Goal: Task Accomplishment & Management: Manage account settings

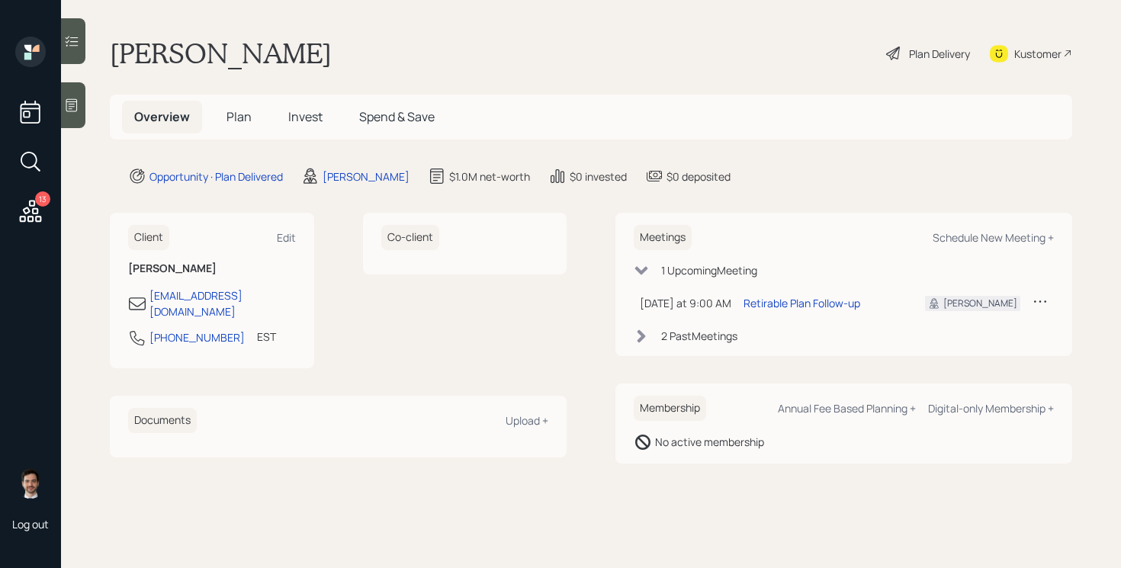
click at [920, 82] on main "[PERSON_NAME] Plan Delivery Kustomer Overview Plan Invest Spend & Save Opportun…" at bounding box center [591, 284] width 1060 height 568
click at [928, 51] on div "Plan Delivery" at bounding box center [939, 54] width 61 height 16
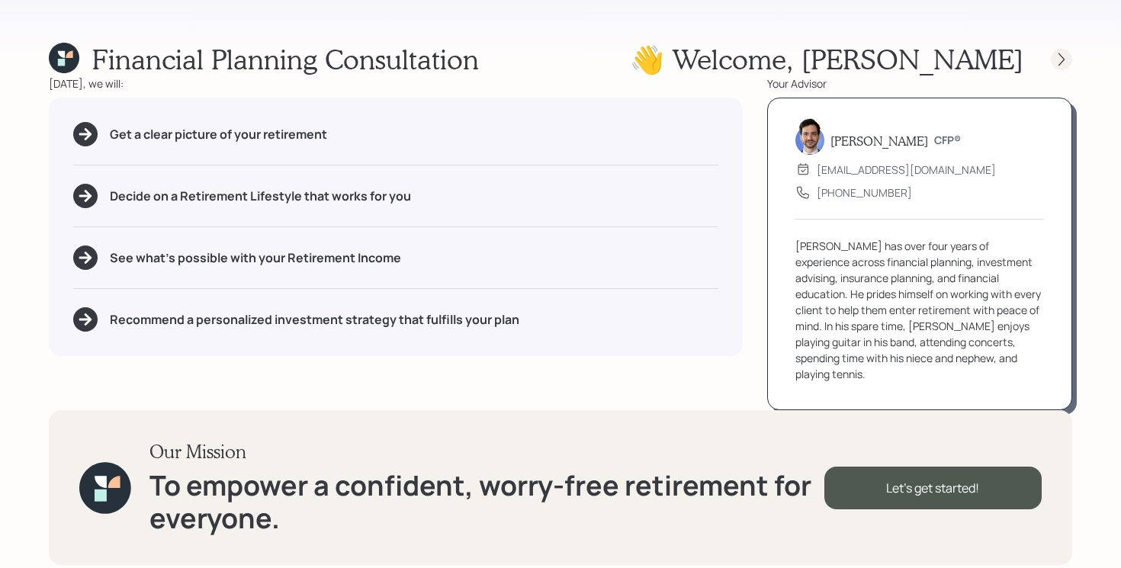
click at [1063, 53] on icon at bounding box center [1061, 59] width 15 height 15
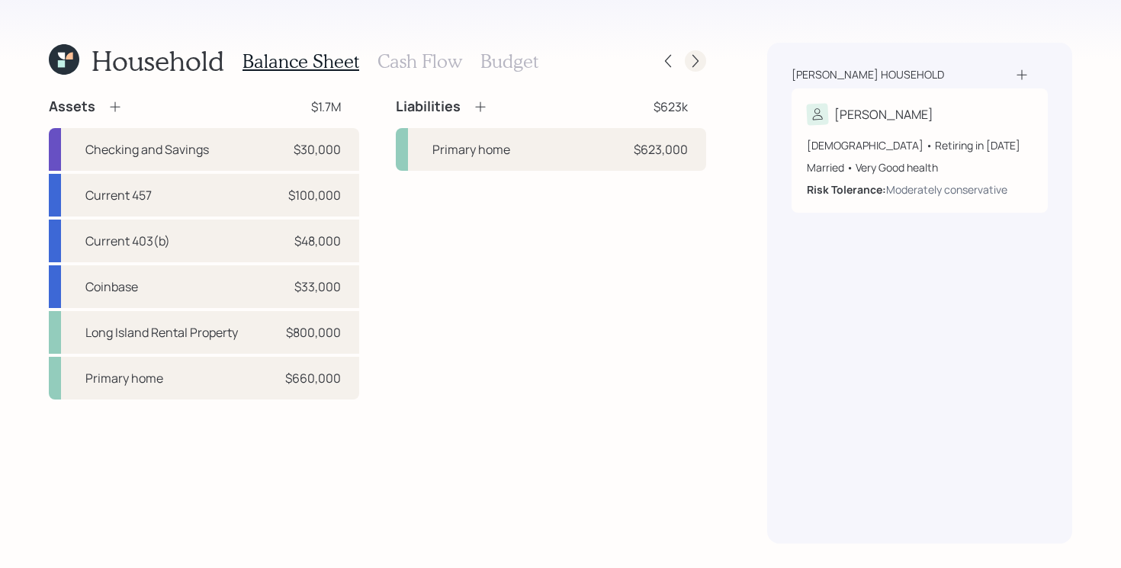
click at [698, 60] on icon at bounding box center [695, 61] width 6 height 13
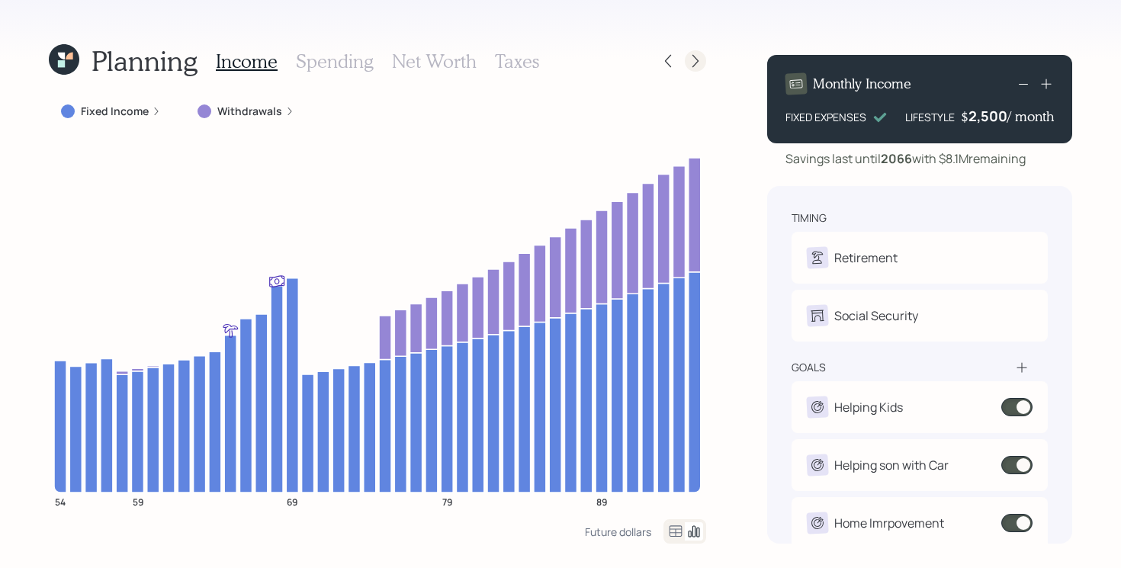
click at [696, 60] on icon at bounding box center [695, 60] width 15 height 15
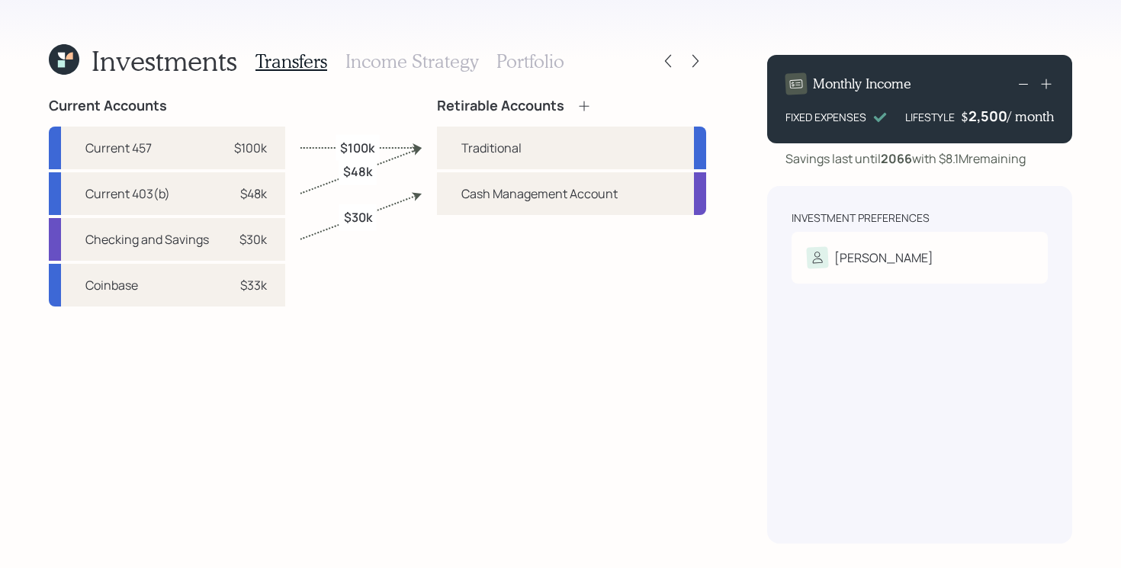
click at [535, 57] on h3 "Portfolio" at bounding box center [530, 61] width 68 height 22
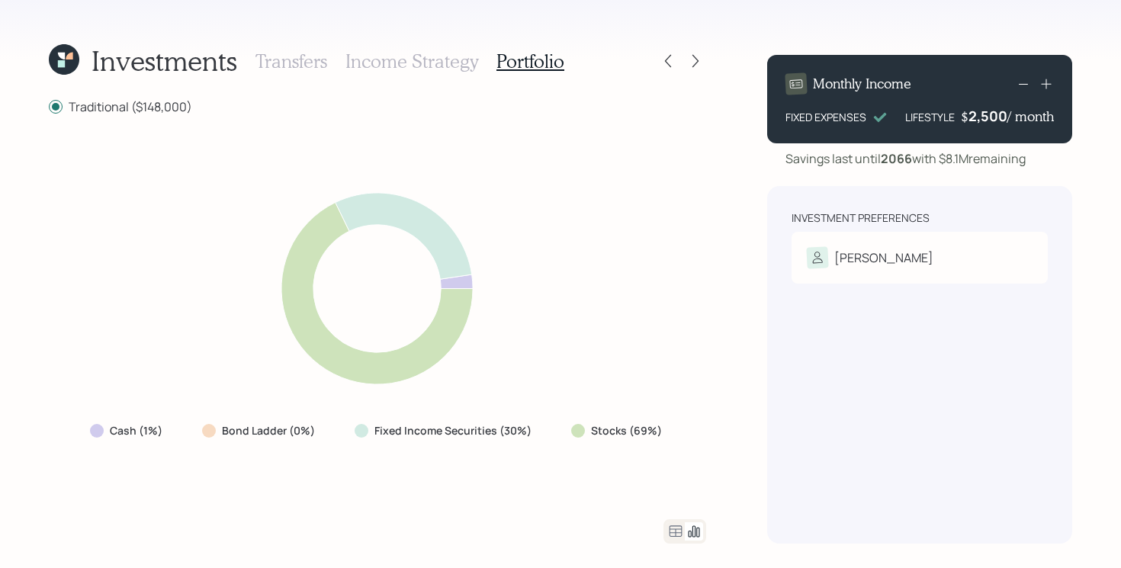
click at [672, 531] on icon at bounding box center [675, 531] width 18 height 18
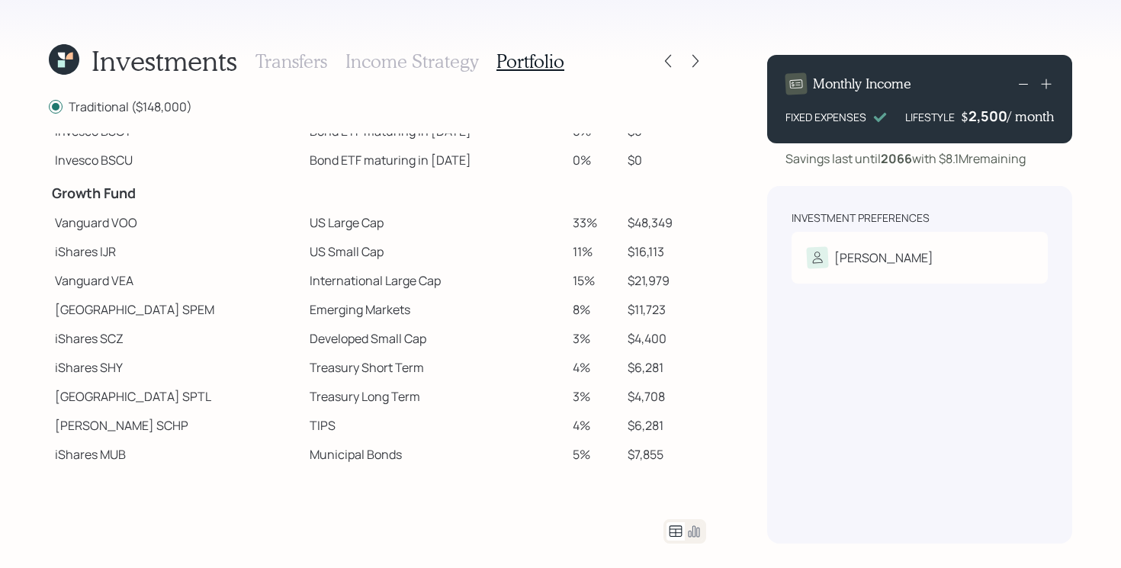
scroll to position [233, 0]
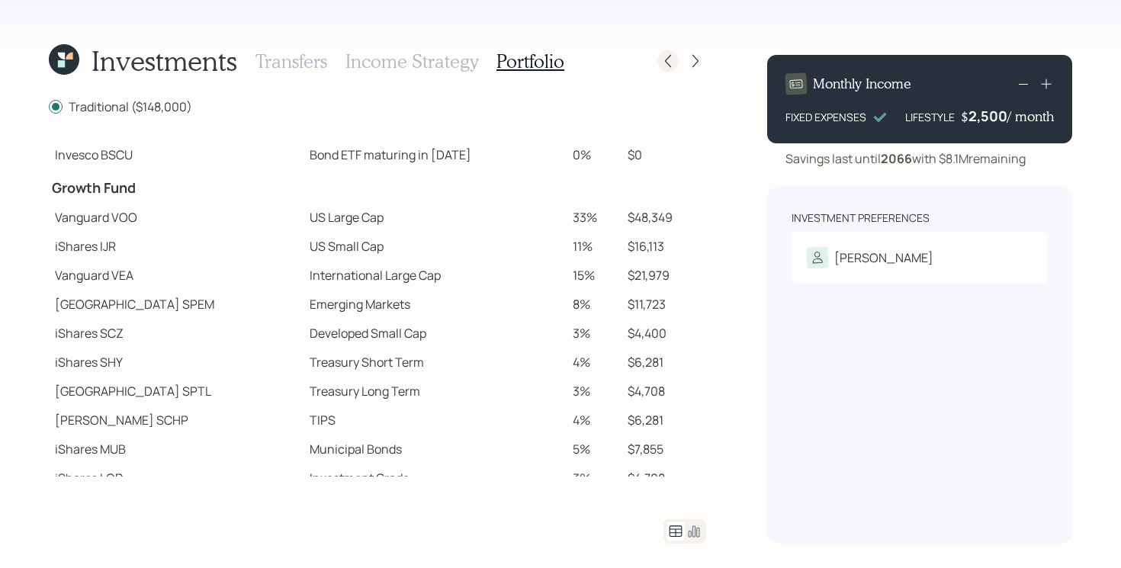
click at [669, 59] on icon at bounding box center [667, 60] width 15 height 15
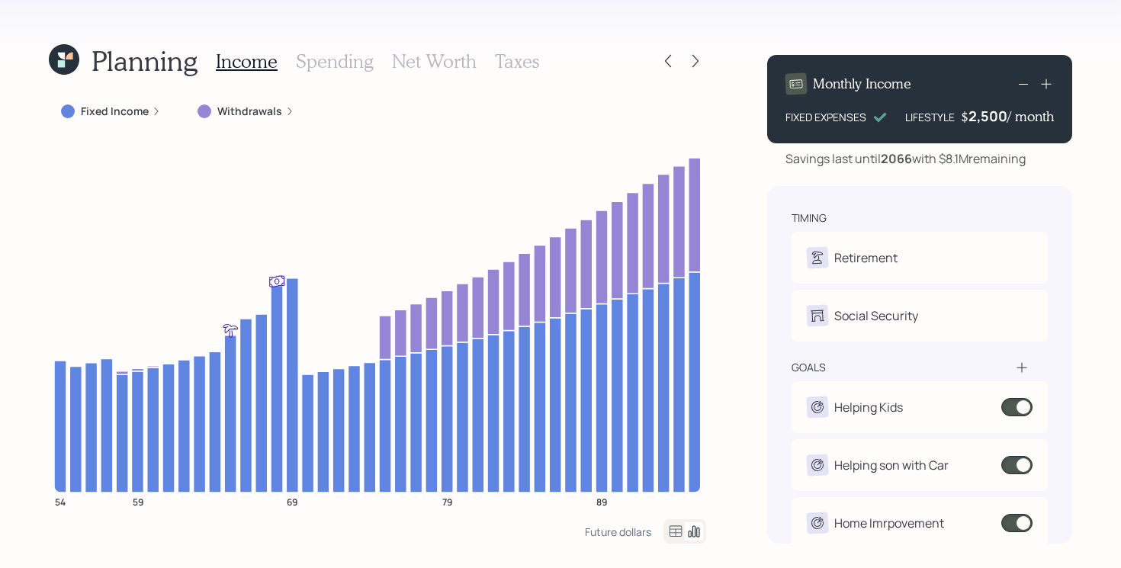
click at [669, 59] on icon at bounding box center [667, 60] width 15 height 15
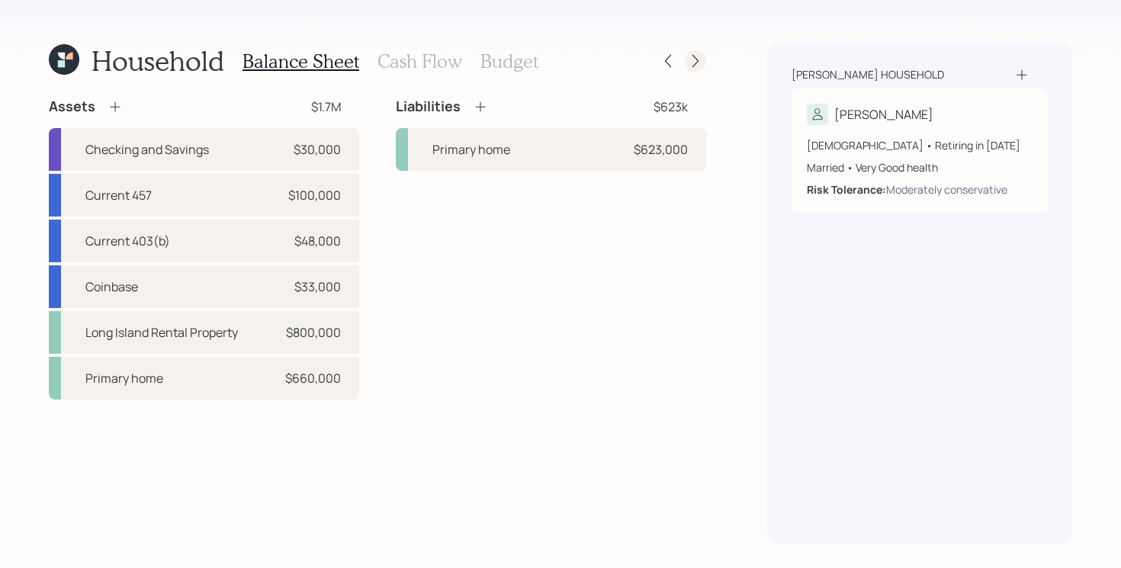
click at [695, 63] on icon at bounding box center [695, 60] width 15 height 15
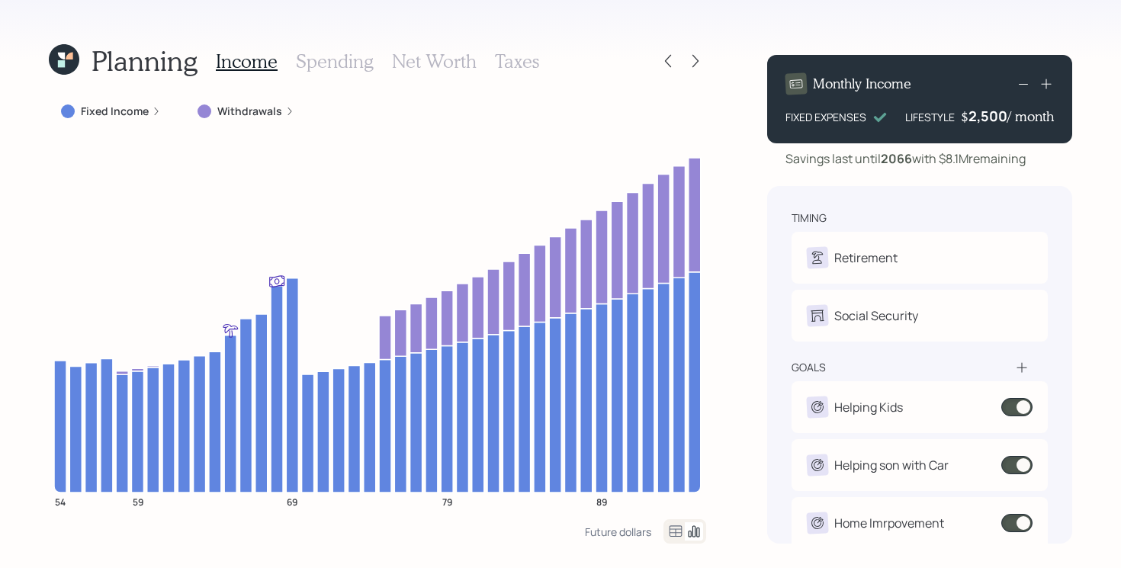
click at [695, 63] on icon at bounding box center [695, 60] width 15 height 15
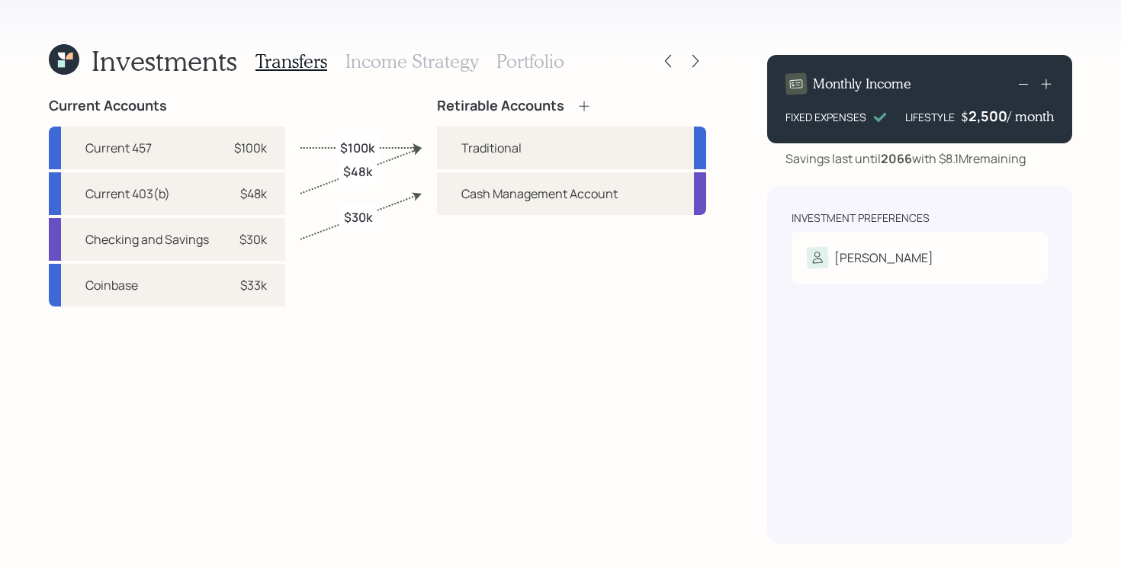
click at [695, 63] on icon at bounding box center [695, 60] width 15 height 15
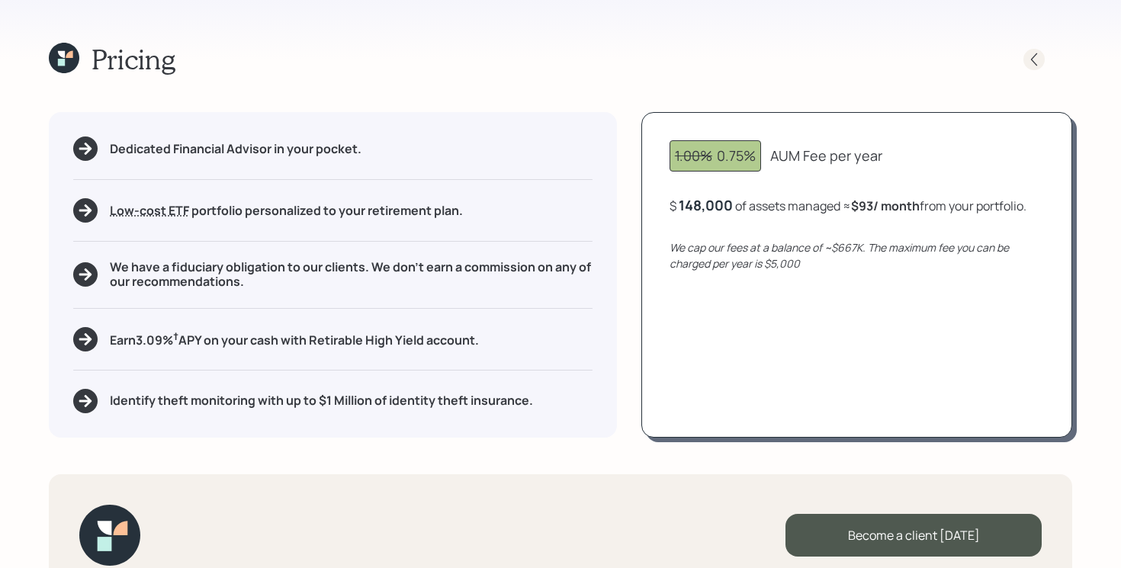
click at [1035, 62] on icon at bounding box center [1033, 59] width 15 height 15
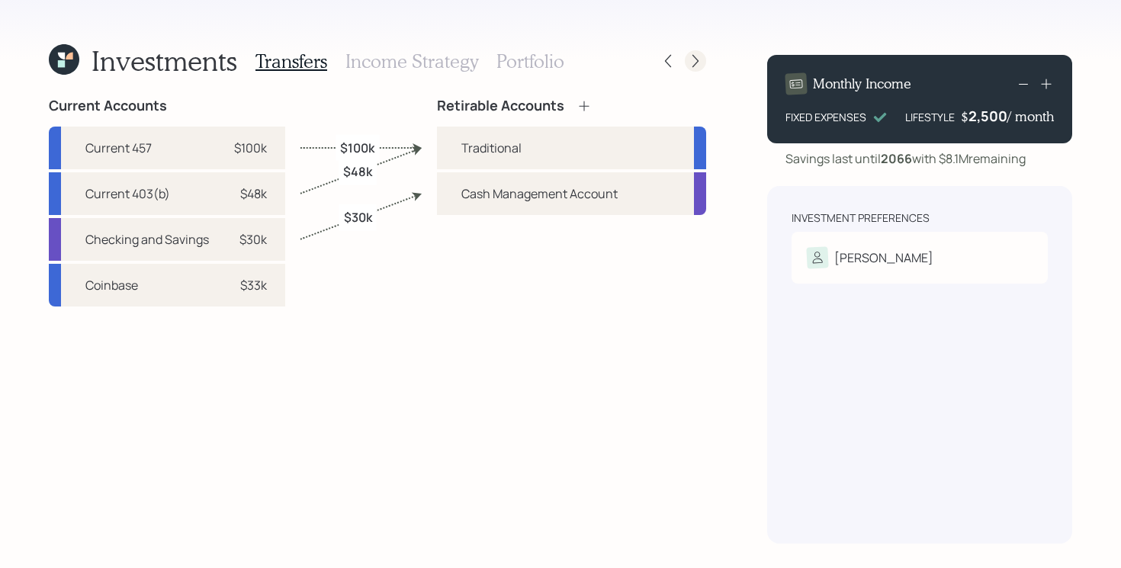
click at [702, 55] on icon at bounding box center [695, 60] width 15 height 15
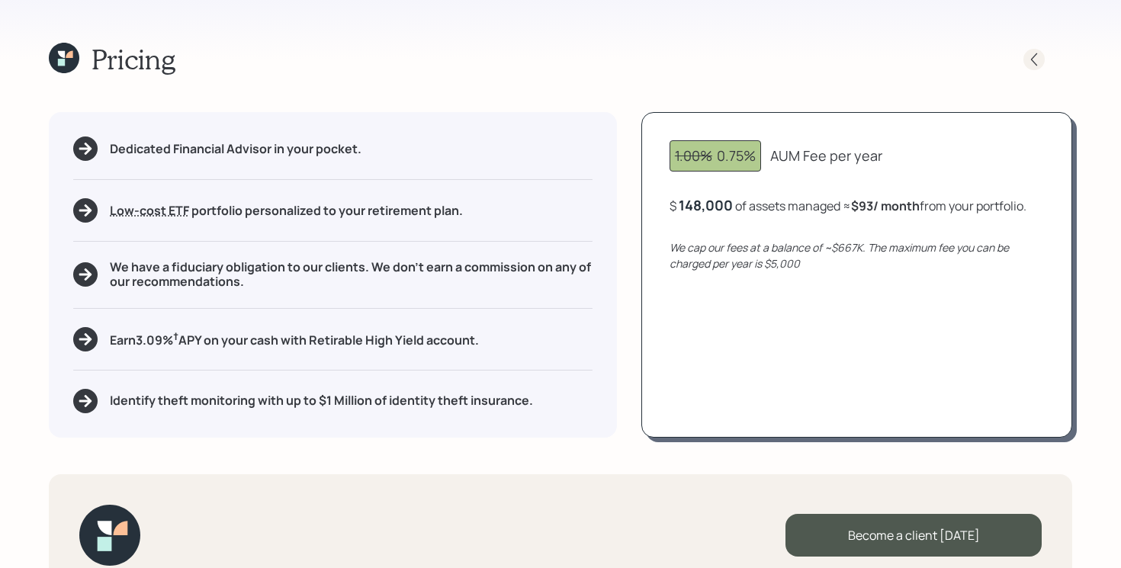
click at [1042, 52] on div at bounding box center [1033, 59] width 21 height 21
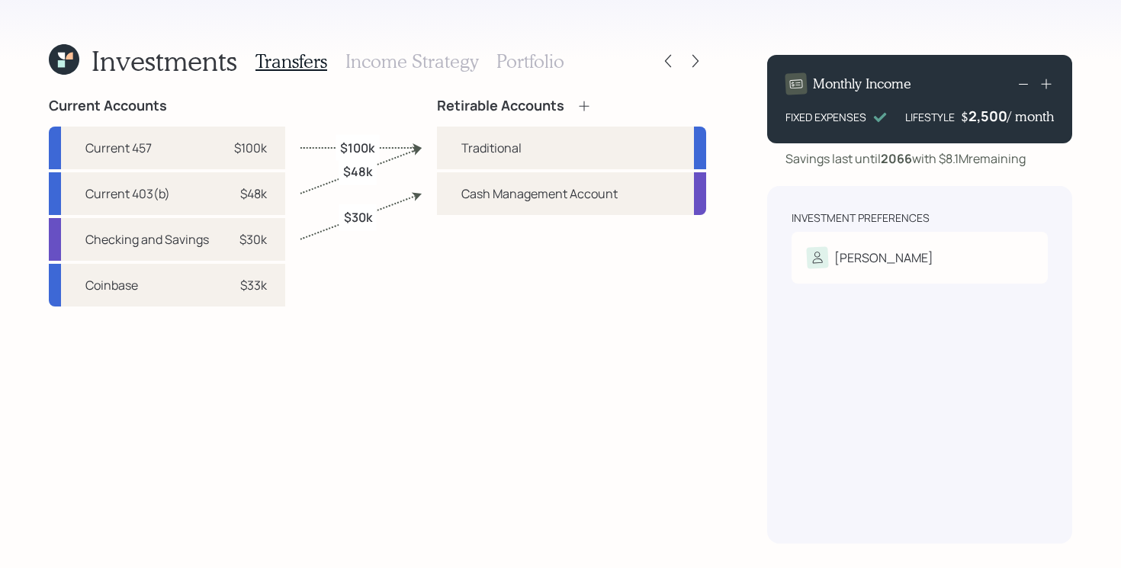
click at [517, 66] on h3 "Portfolio" at bounding box center [530, 61] width 68 height 22
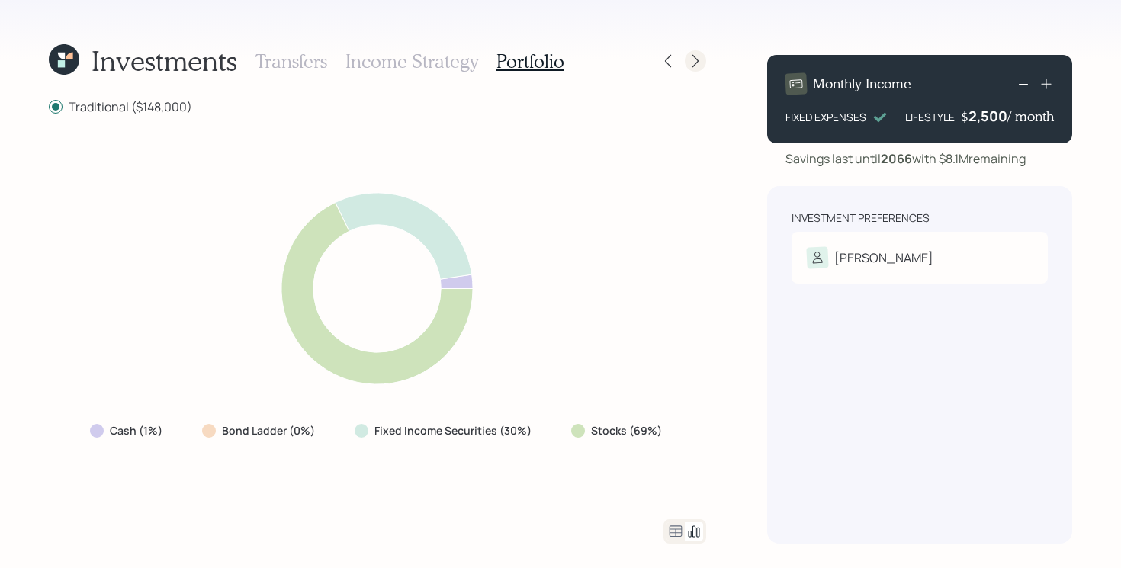
click at [703, 61] on div at bounding box center [695, 60] width 21 height 21
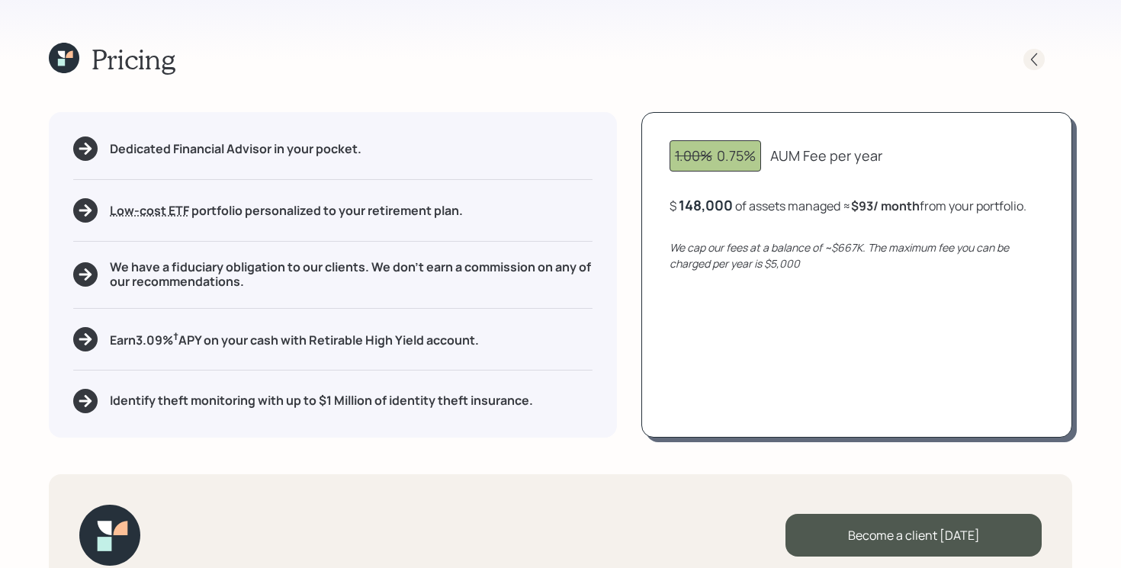
click at [1037, 56] on icon at bounding box center [1033, 59] width 15 height 15
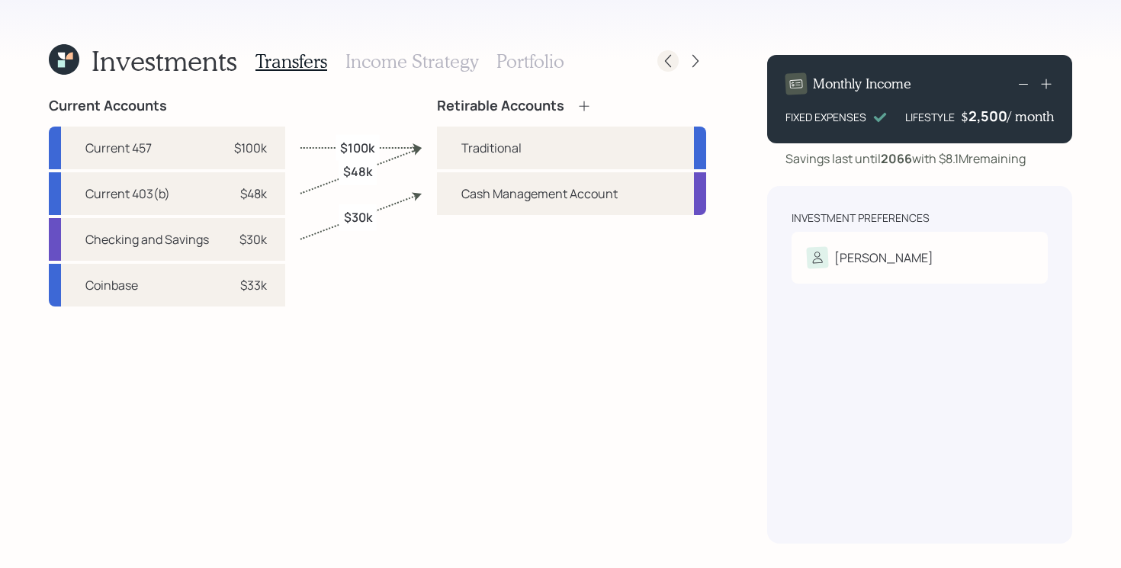
click at [663, 59] on icon at bounding box center [667, 60] width 15 height 15
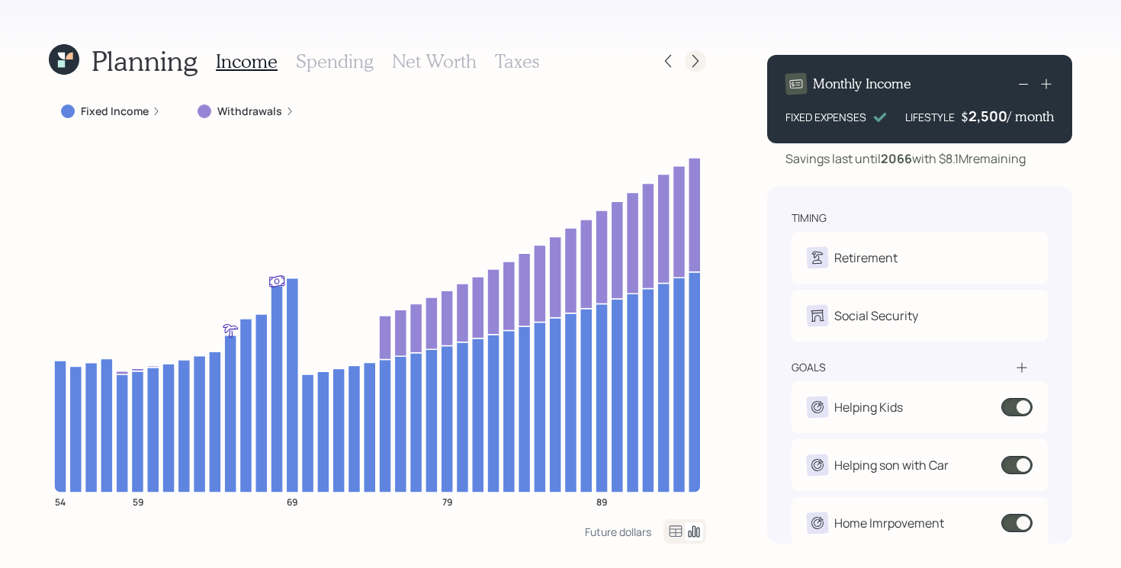
click at [705, 58] on div "Planning Income Spending Net Worth Taxes Fixed Income Withdrawals 54 59 69 79 8…" at bounding box center [560, 284] width 1121 height 568
click at [699, 58] on icon at bounding box center [695, 60] width 15 height 15
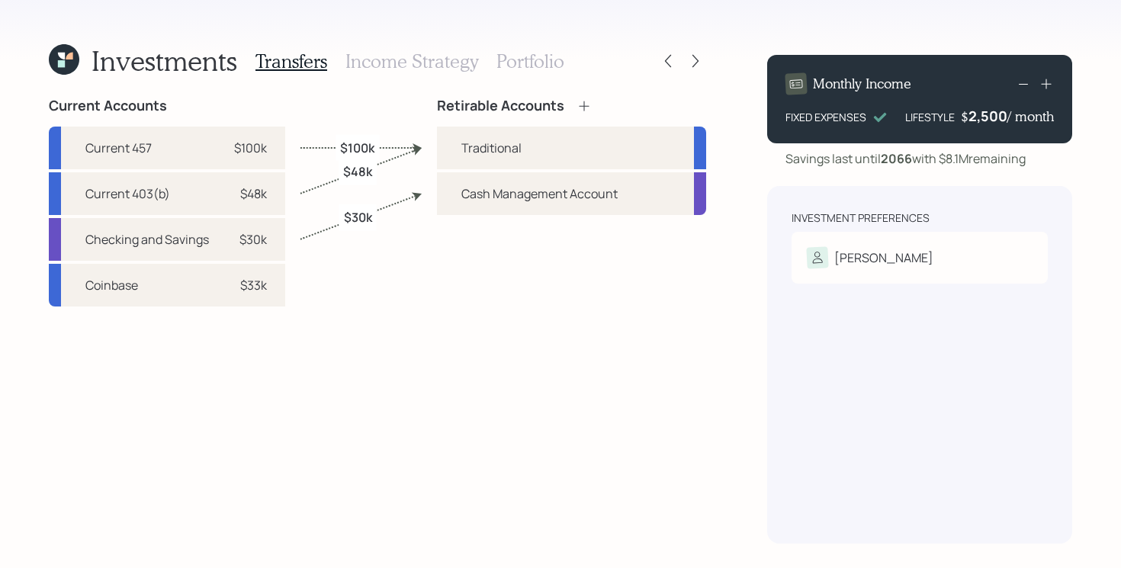
click at [522, 62] on h3 "Portfolio" at bounding box center [530, 61] width 68 height 22
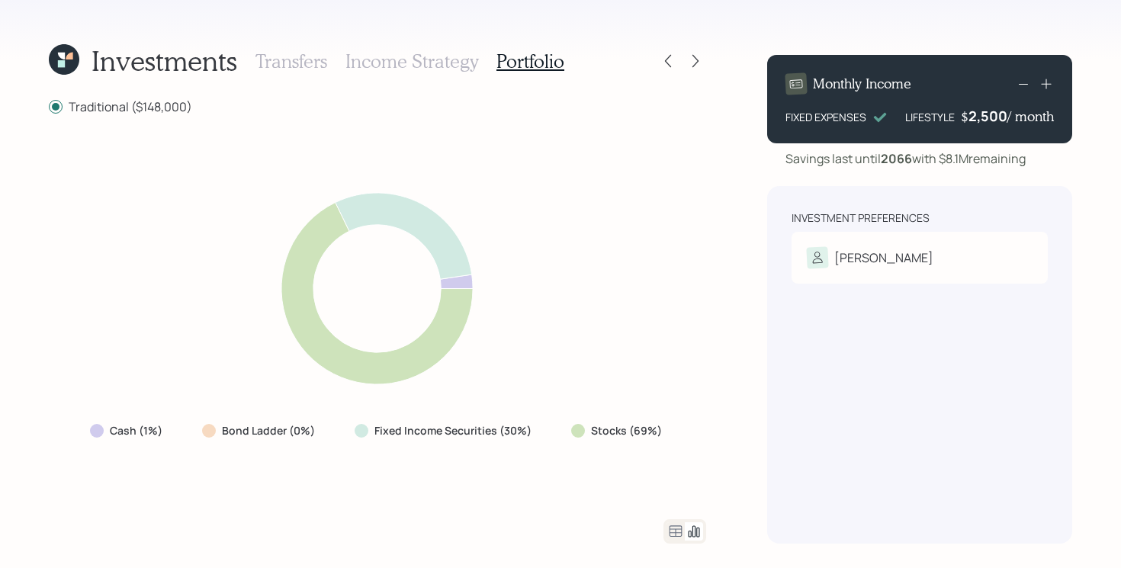
click at [671, 528] on icon at bounding box center [675, 531] width 18 height 18
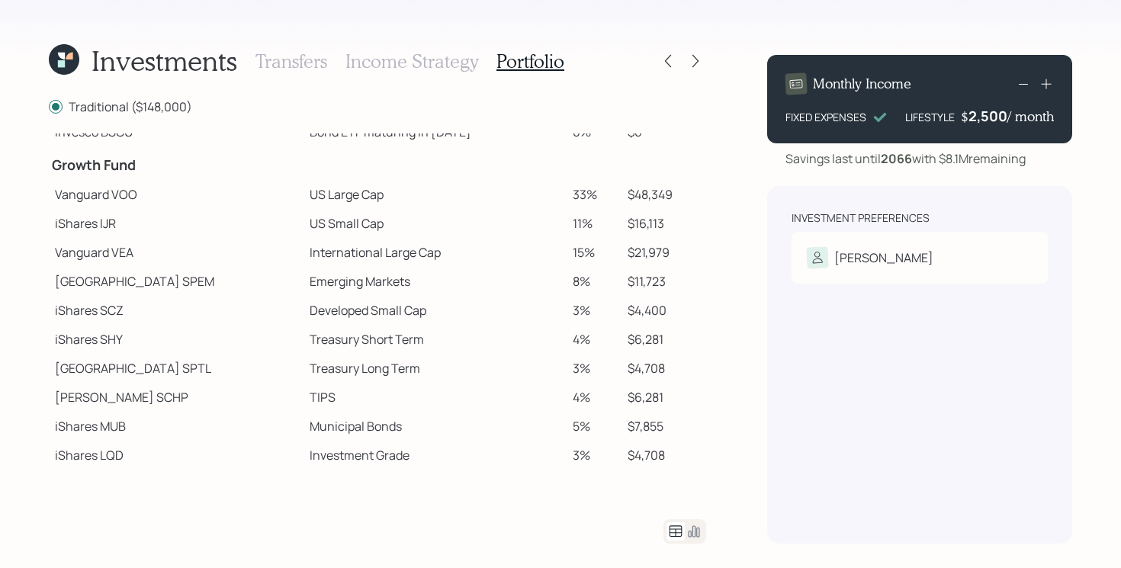
scroll to position [259, 0]
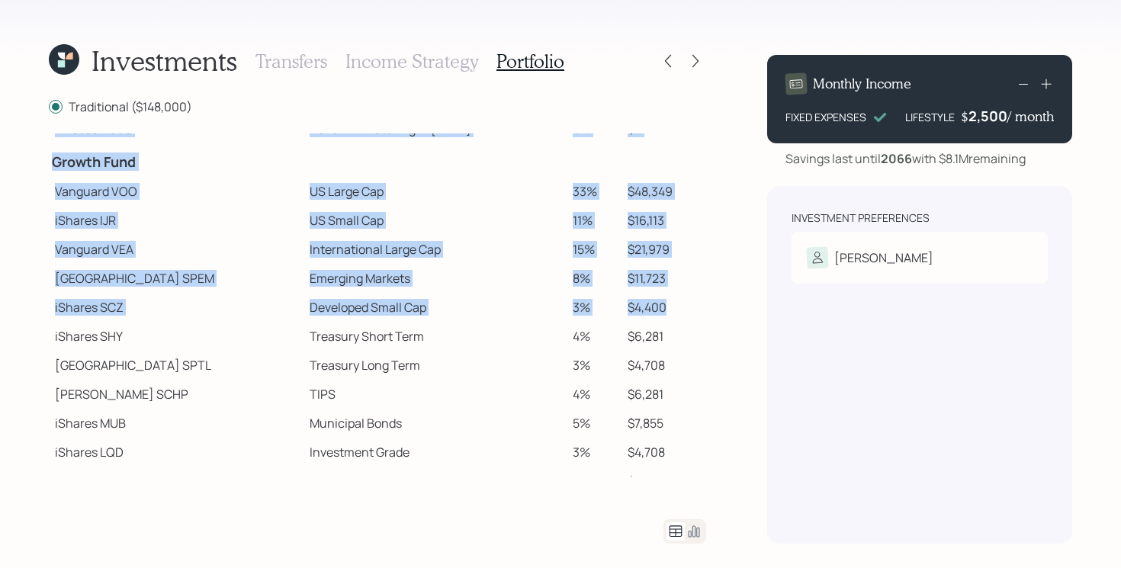
drag, startPoint x: 45, startPoint y: 186, endPoint x: 676, endPoint y: 311, distance: 642.8
click at [676, 311] on div "Investments Transfers Income Strategy Portfolio Traditional ($148,000) Spend Fu…" at bounding box center [560, 284] width 1121 height 568
click at [648, 276] on td "$11,723" at bounding box center [663, 278] width 85 height 29
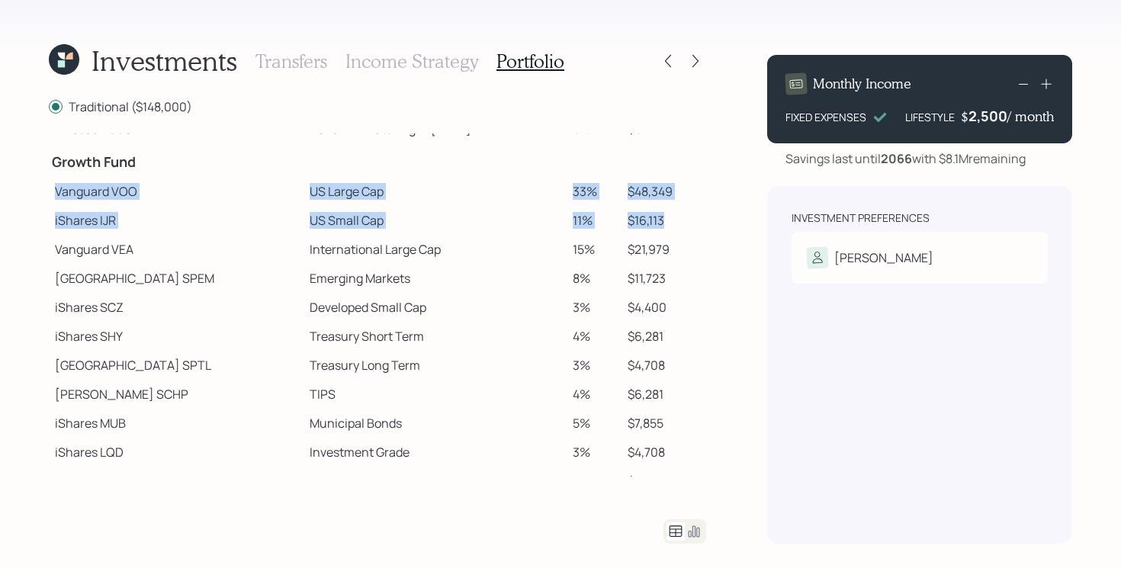
drag, startPoint x: 682, startPoint y: 219, endPoint x: 56, endPoint y: 193, distance: 627.3
click at [56, 193] on tbody "Spend Fund CASH Cash (Account Management) 1% $1,480 Stability Fund Invesco BSCP…" at bounding box center [377, 213] width 657 height 679
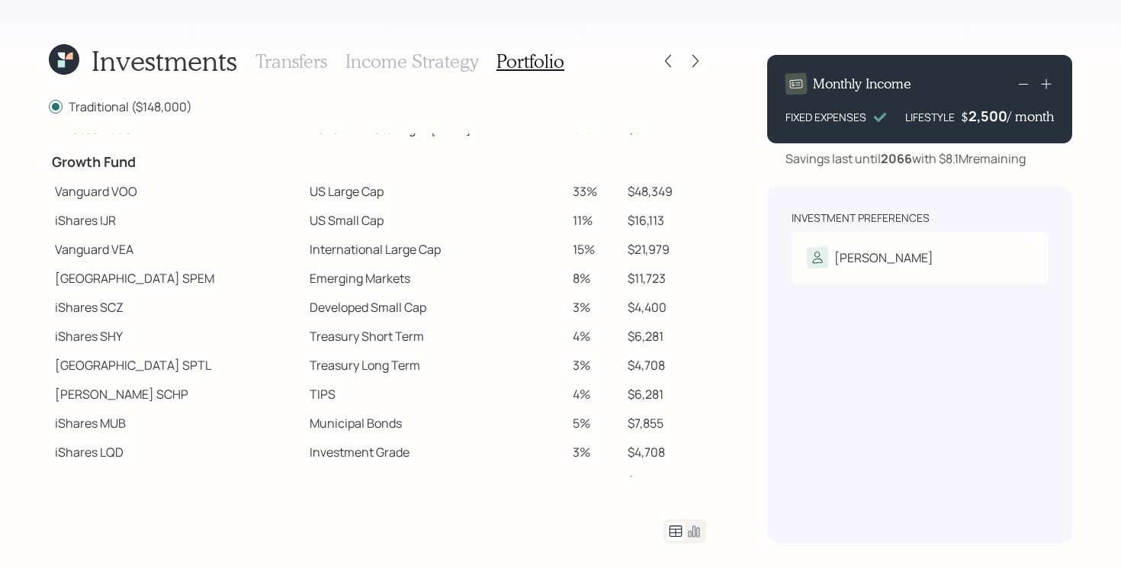
click at [47, 246] on div "Investments Transfers Income Strategy Portfolio Traditional ($148,000) Spend Fu…" at bounding box center [560, 284] width 1121 height 568
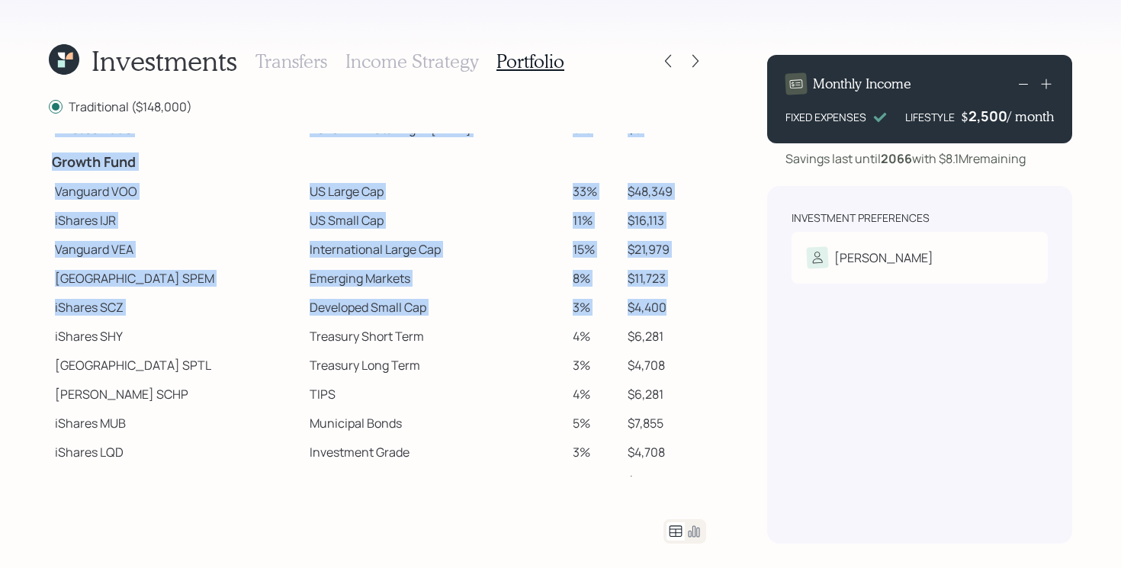
drag, startPoint x: 47, startPoint y: 246, endPoint x: 663, endPoint y: 315, distance: 619.1
click at [663, 315] on div "Investments Transfers Income Strategy Portfolio Traditional ($148,000) Spend Fu…" at bounding box center [560, 284] width 1121 height 568
click at [663, 315] on td "$4,400" at bounding box center [663, 307] width 85 height 29
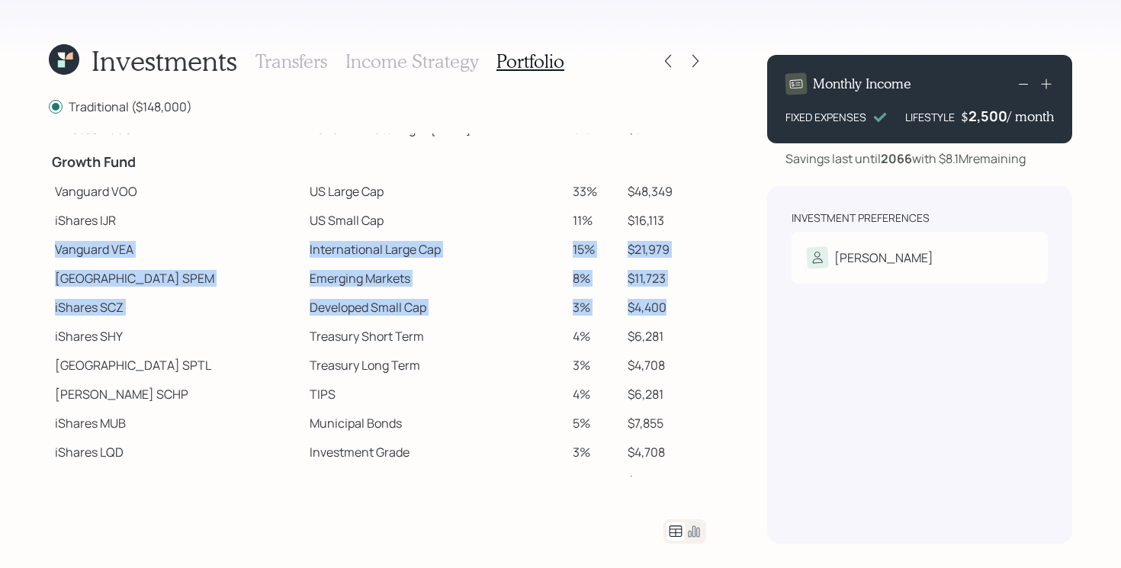
drag, startPoint x: 682, startPoint y: 310, endPoint x: 53, endPoint y: 249, distance: 631.2
click at [53, 249] on tbody "Spend Fund CASH Cash (Account Management) 1% $1,480 Stability Fund Invesco BSCP…" at bounding box center [377, 213] width 657 height 679
click at [53, 249] on td "Vanguard VEA" at bounding box center [176, 249] width 255 height 29
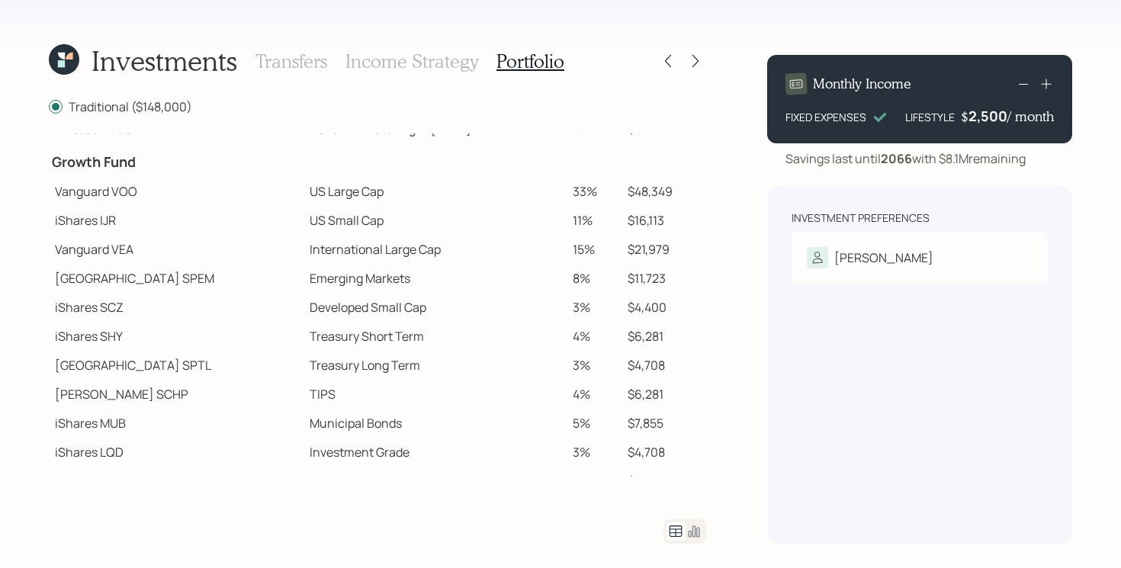
click at [574, 245] on td "15%" at bounding box center [594, 249] width 54 height 29
drag, startPoint x: 531, startPoint y: 198, endPoint x: 647, endPoint y: 193, distance: 116.0
click at [647, 193] on tr "Vanguard VOO US Large Cap 33% $48,349" at bounding box center [377, 191] width 657 height 29
click at [567, 203] on td "33%" at bounding box center [594, 191] width 54 height 29
drag, startPoint x: 534, startPoint y: 199, endPoint x: 605, endPoint y: 195, distance: 70.3
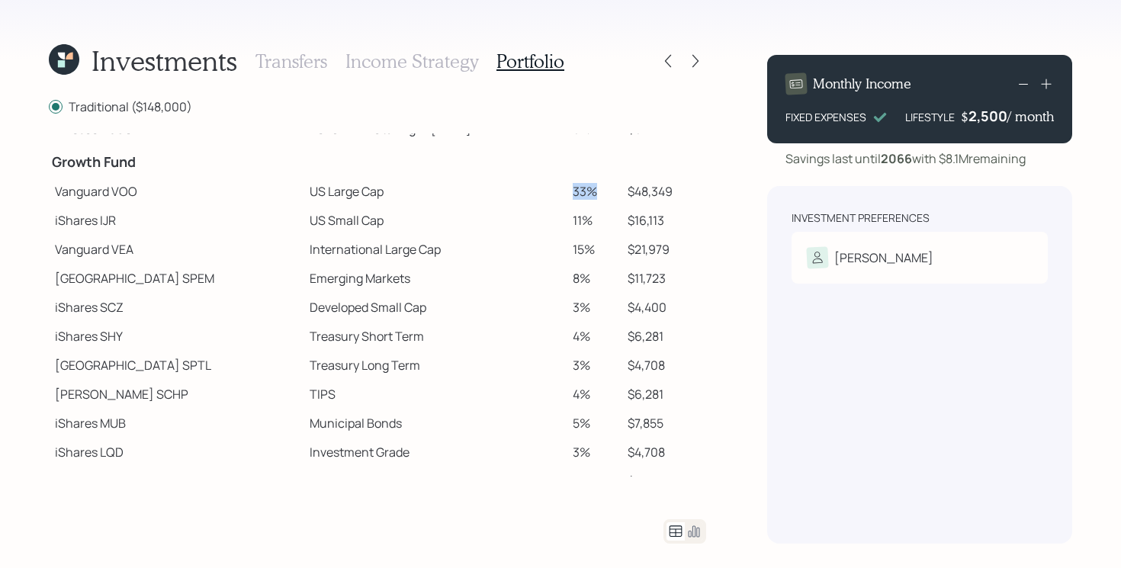
click at [605, 195] on tr "Vanguard VOO US Large Cap 33% $48,349" at bounding box center [377, 191] width 657 height 29
drag, startPoint x: 509, startPoint y: 226, endPoint x: 601, endPoint y: 227, distance: 92.3
click at [601, 227] on tr "iShares IJR US Small Cap 11% $16,113" at bounding box center [377, 220] width 657 height 29
click at [601, 227] on td "11%" at bounding box center [594, 220] width 54 height 29
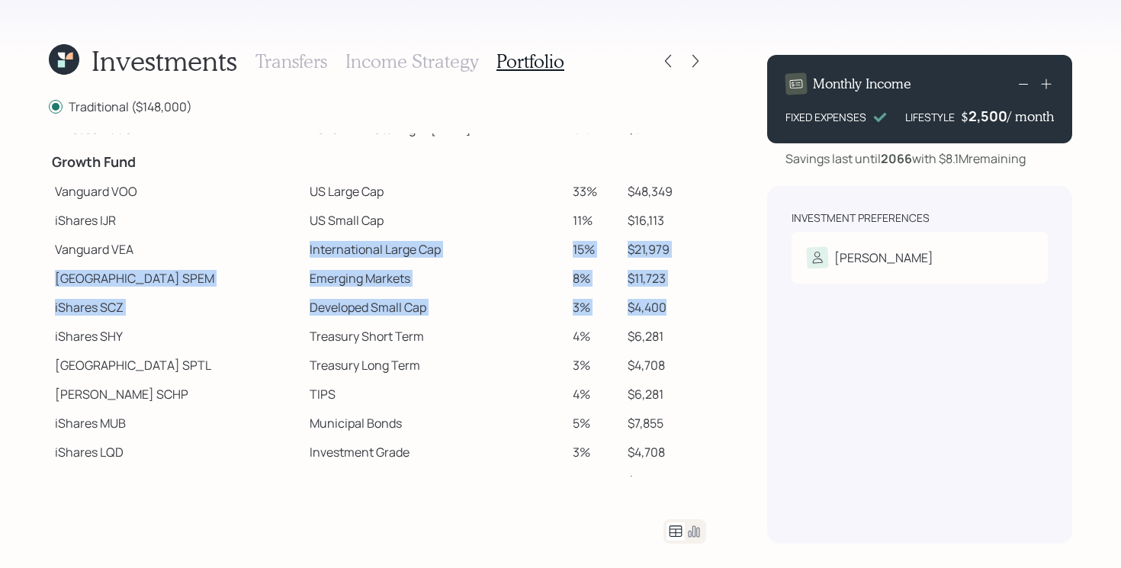
drag, startPoint x: 247, startPoint y: 249, endPoint x: 691, endPoint y: 310, distance: 447.8
click at [691, 310] on tbody "Spend Fund CASH Cash (Account Management) 1% $1,480 Stability Fund Invesco BSCP…" at bounding box center [377, 213] width 657 height 679
click at [303, 293] on td "Developed Small Cap" at bounding box center [434, 307] width 263 height 29
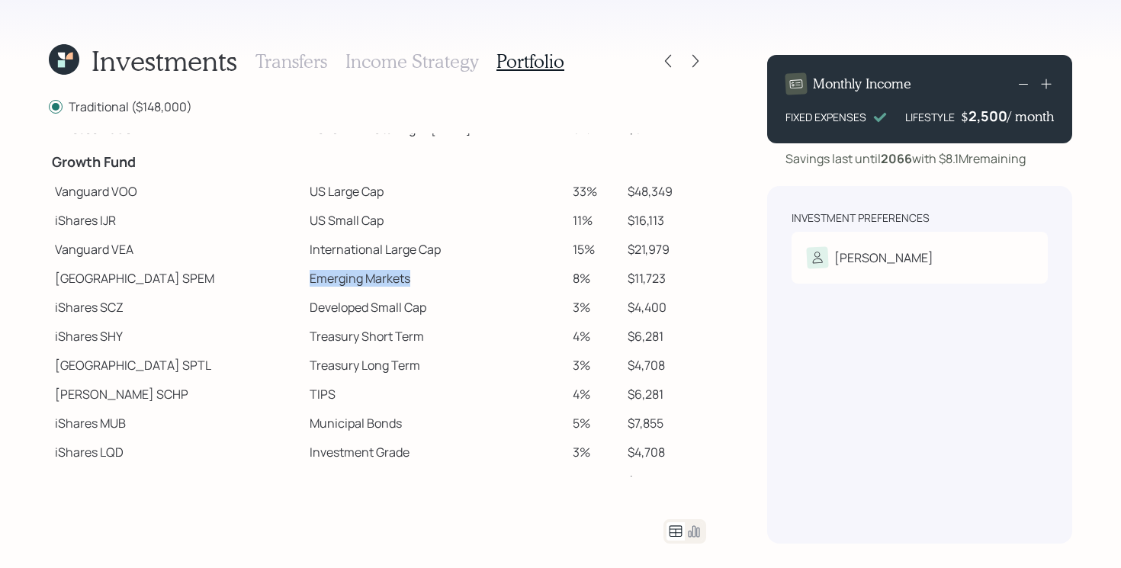
drag, startPoint x: 245, startPoint y: 281, endPoint x: 399, endPoint y: 279, distance: 154.0
click at [399, 279] on td "Emerging Markets" at bounding box center [434, 278] width 263 height 29
click at [303, 253] on td "International Large Cap" at bounding box center [434, 249] width 263 height 29
click at [303, 279] on td "Emerging Markets" at bounding box center [434, 278] width 263 height 29
drag, startPoint x: 242, startPoint y: 248, endPoint x: 430, endPoint y: 248, distance: 187.6
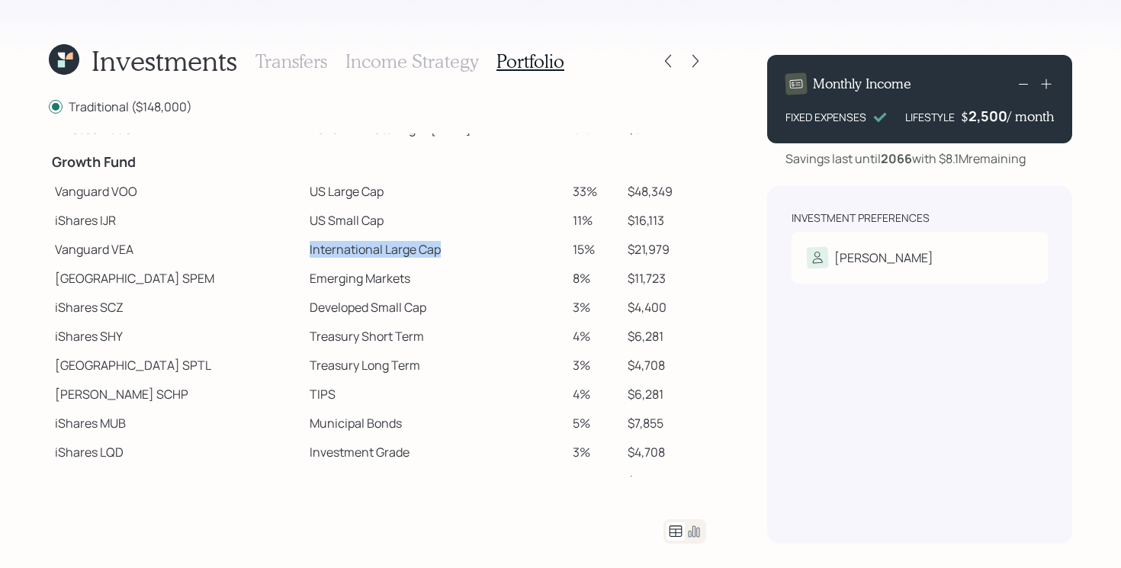
click at [430, 248] on tr "Vanguard VEA International Large Cap 15% $21,979" at bounding box center [377, 249] width 657 height 29
click at [229, 313] on td "iShares SCZ" at bounding box center [176, 307] width 255 height 29
drag, startPoint x: 233, startPoint y: 313, endPoint x: 394, endPoint y: 313, distance: 161.6
click at [394, 313] on tr "iShares SCZ Developed Small Cap 3% $4,400" at bounding box center [377, 307] width 657 height 29
click at [567, 255] on td "15%" at bounding box center [594, 249] width 54 height 29
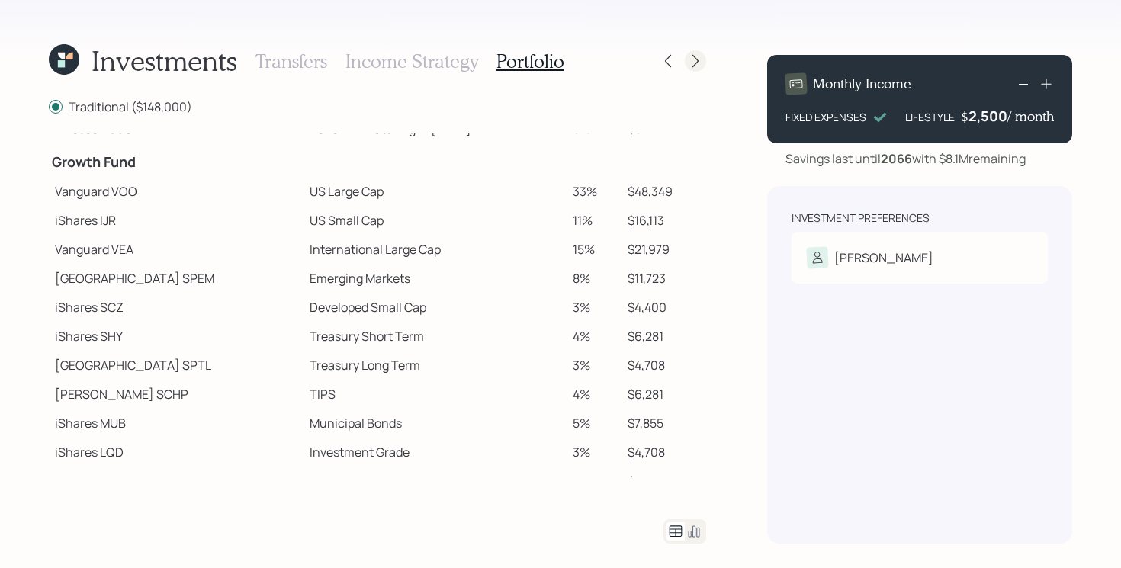
click at [686, 66] on div at bounding box center [695, 60] width 21 height 21
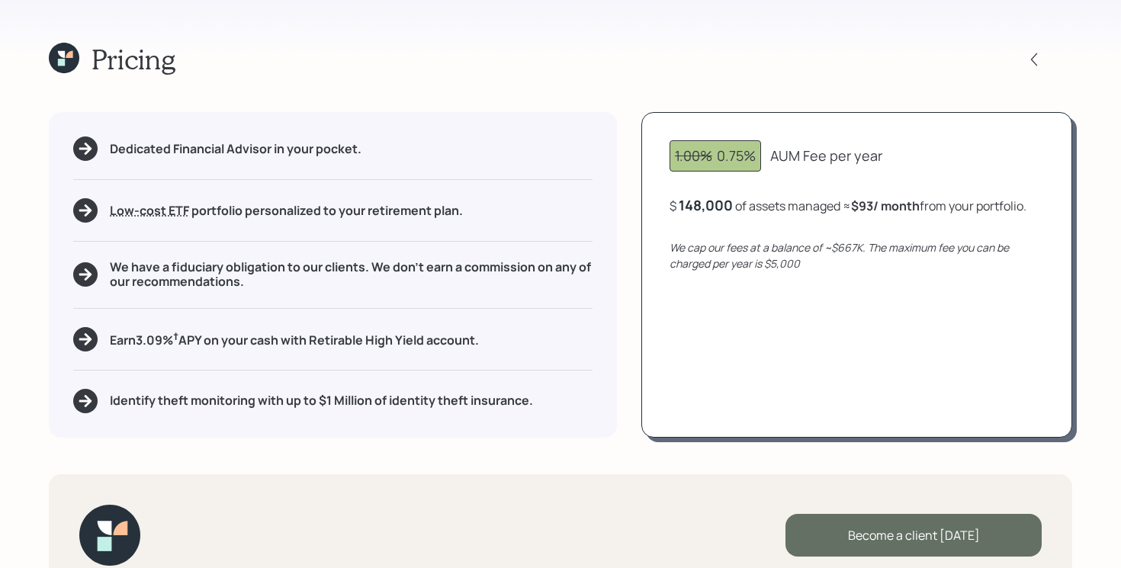
click at [939, 531] on div "Become a client [DATE]" at bounding box center [913, 535] width 256 height 43
click at [888, 538] on div "Go to Altruist" at bounding box center [913, 535] width 256 height 43
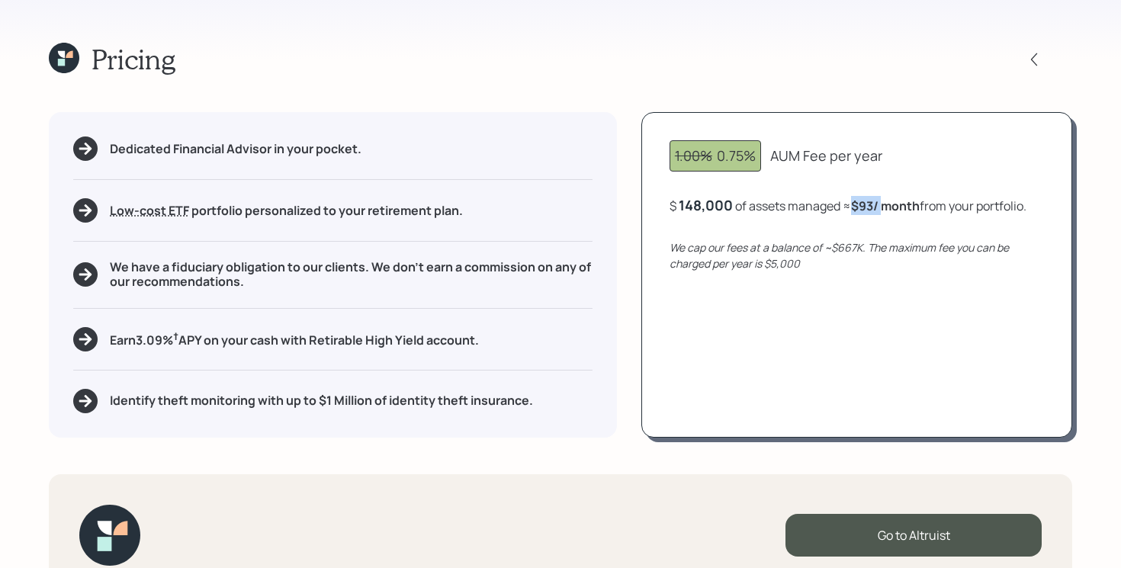
drag, startPoint x: 856, startPoint y: 207, endPoint x: 883, endPoint y: 202, distance: 27.1
click at [883, 202] on b "$93 / month" at bounding box center [885, 205] width 69 height 17
drag, startPoint x: 831, startPoint y: 246, endPoint x: 859, endPoint y: 242, distance: 28.5
click at [860, 242] on icon "We cap our fees at a balance of ~$667K. The maximum fee you can be charged per …" at bounding box center [838, 255] width 339 height 30
drag, startPoint x: 770, startPoint y: 264, endPoint x: 804, endPoint y: 264, distance: 33.5
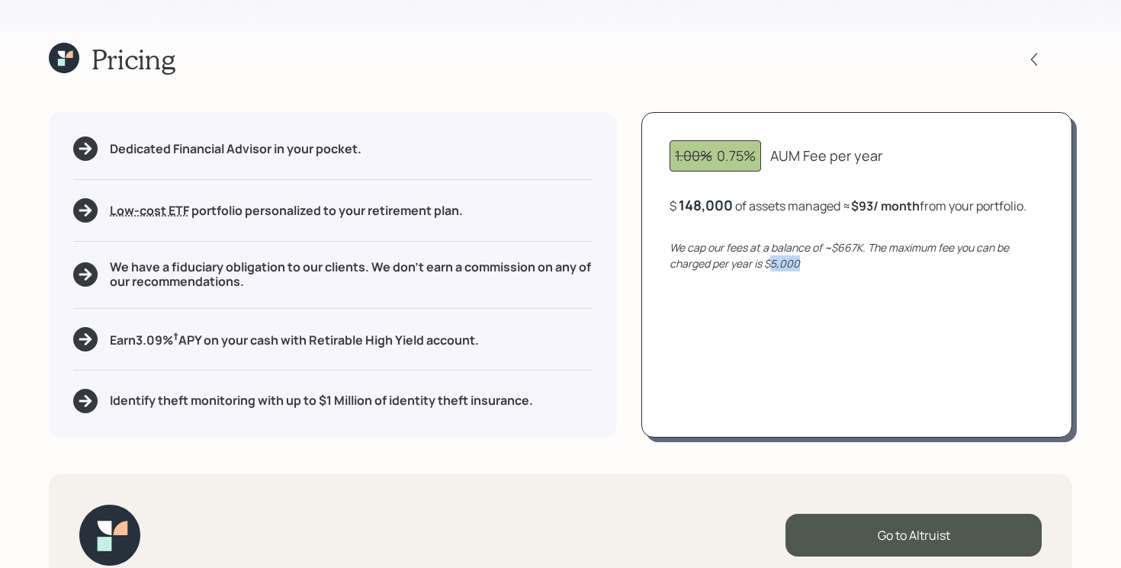
click at [804, 264] on div "We cap our fees at a balance of ~$667K. The maximum fee you can be charged per …" at bounding box center [856, 255] width 374 height 32
click at [822, 321] on div "1.00% 0.75% AUM Fee per year $ 148,000 of assets managed ≈ $93 / month from you…" at bounding box center [856, 274] width 431 height 325
drag, startPoint x: 863, startPoint y: 206, endPoint x: 877, endPoint y: 206, distance: 13.7
click at [877, 206] on b "$93 / month" at bounding box center [885, 205] width 69 height 17
click at [830, 360] on div "1.00% 0.75% AUM Fee per year $ 148,000 of assets managed ≈ $93 / month from you…" at bounding box center [856, 274] width 431 height 325
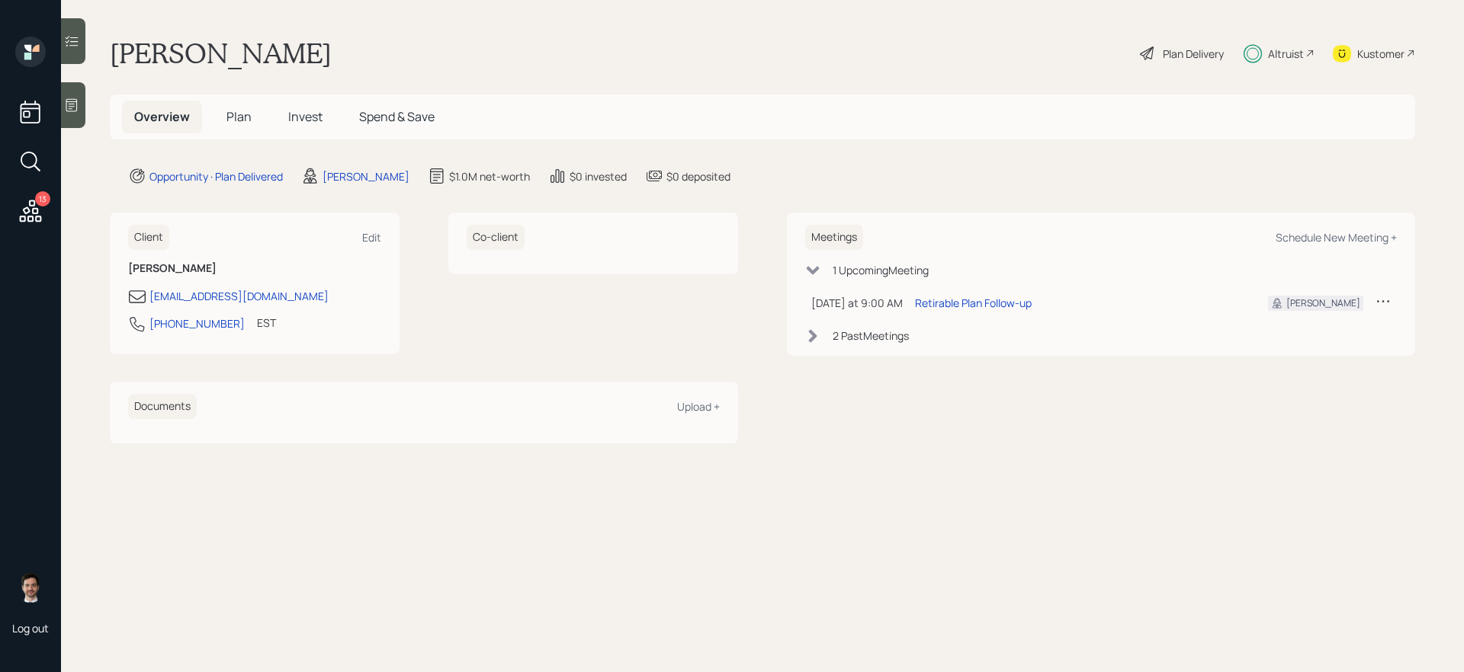
click at [1323, 229] on div "Meetings Schedule New Meeting +" at bounding box center [1101, 237] width 592 height 25
click at [1315, 240] on div "Schedule New Meeting +" at bounding box center [1336, 237] width 121 height 14
select select "ef6b64e1-8f62-4a74-b865-a7df4b35b836"
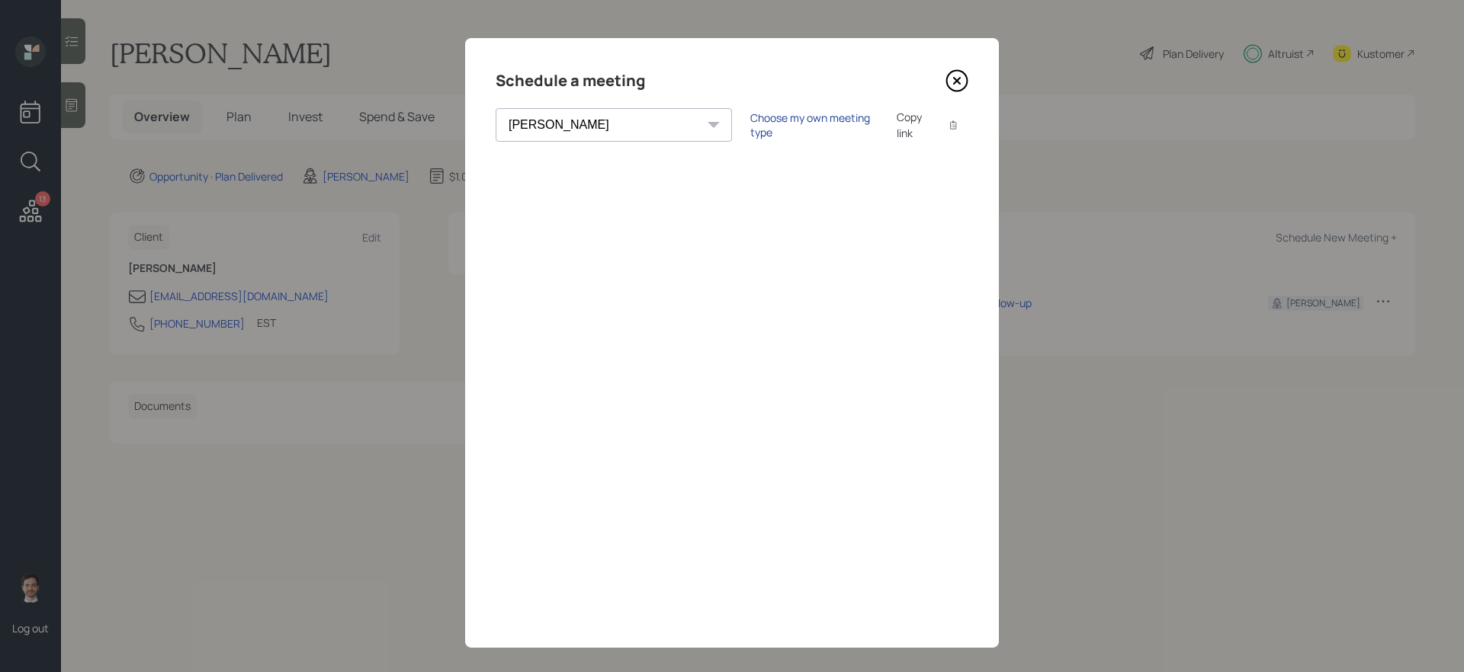
click at [750, 122] on div "Choose my own meeting type" at bounding box center [814, 125] width 128 height 29
click at [960, 82] on icon at bounding box center [956, 80] width 23 height 23
